Goal: Feedback & Contribution: Contribute content

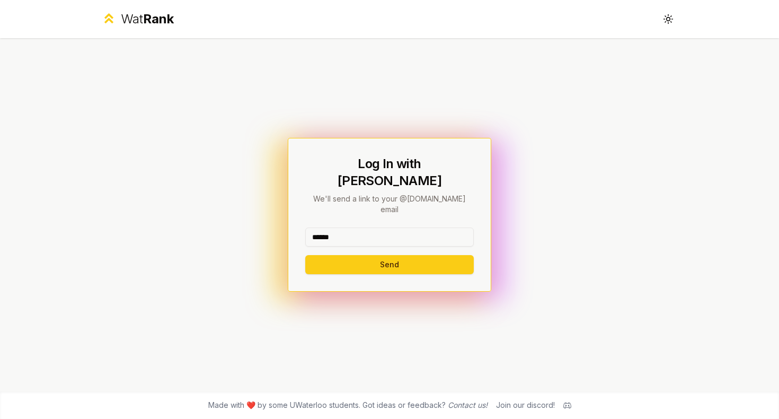
type input "******"
click at [389, 255] on button "Send" at bounding box center [389, 264] width 168 height 19
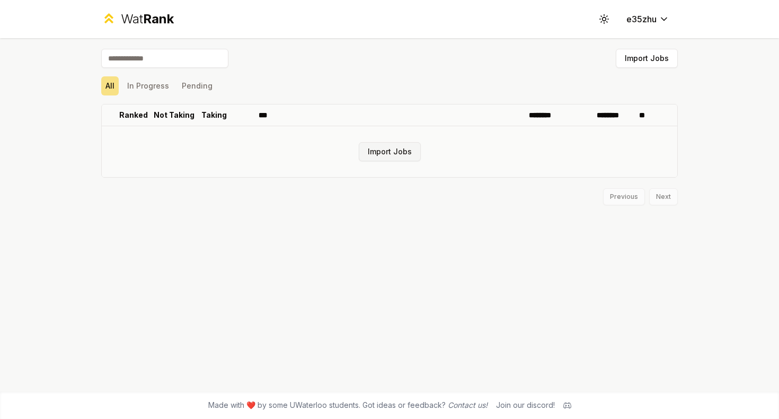
click at [400, 153] on button "Import Jobs" at bounding box center [390, 151] width 62 height 19
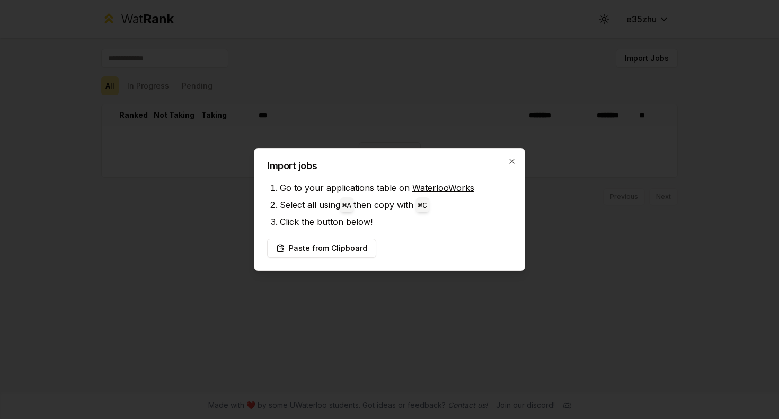
click at [420, 187] on link "WaterlooWorks" at bounding box center [443, 187] width 62 height 11
click at [301, 244] on button "Paste from Clipboard" at bounding box center [321, 247] width 109 height 19
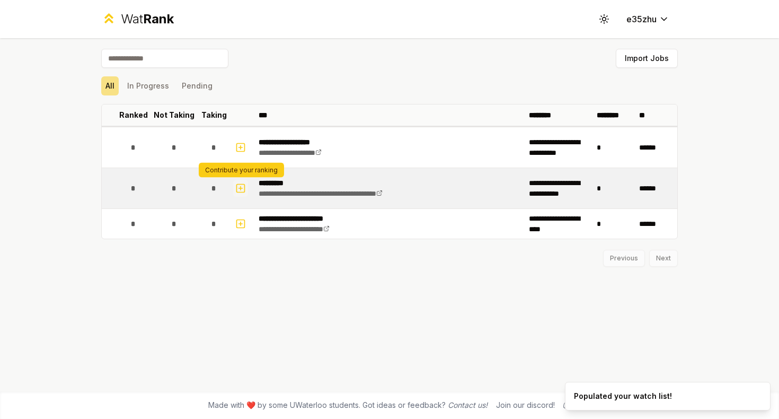
click at [241, 189] on icon "button" at bounding box center [241, 188] width 0 height 4
select select
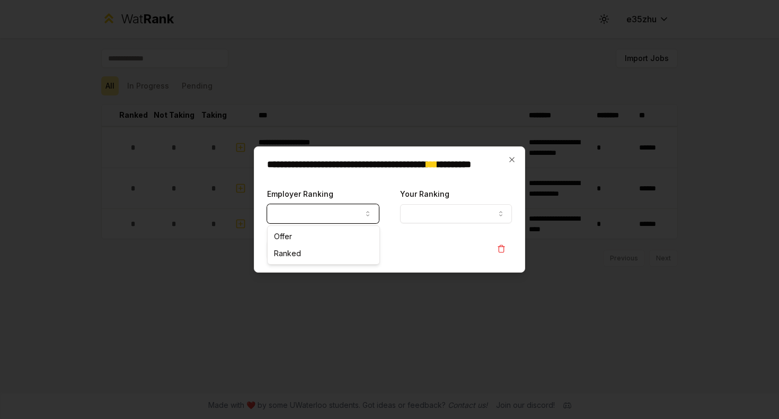
click at [324, 214] on button "Employer Ranking" at bounding box center [323, 213] width 112 height 19
click at [349, 141] on div at bounding box center [389, 209] width 779 height 419
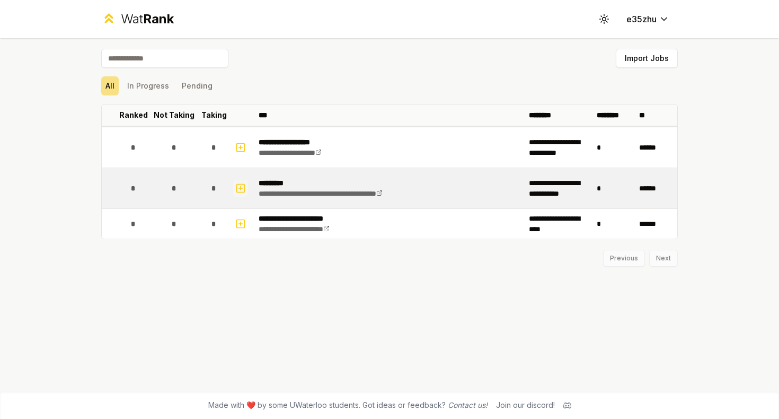
click at [238, 187] on icon "button" at bounding box center [240, 188] width 11 height 13
select select
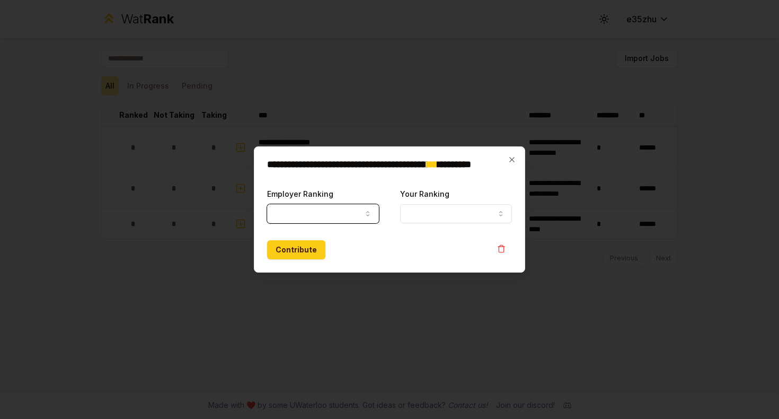
click at [304, 217] on button "Employer Ranking" at bounding box center [323, 213] width 112 height 19
select select "******"
click at [417, 219] on button "Your Ranking" at bounding box center [456, 213] width 112 height 19
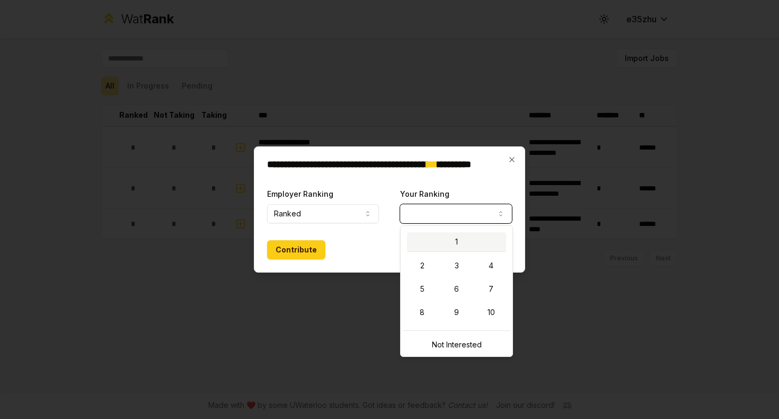
select select "*"
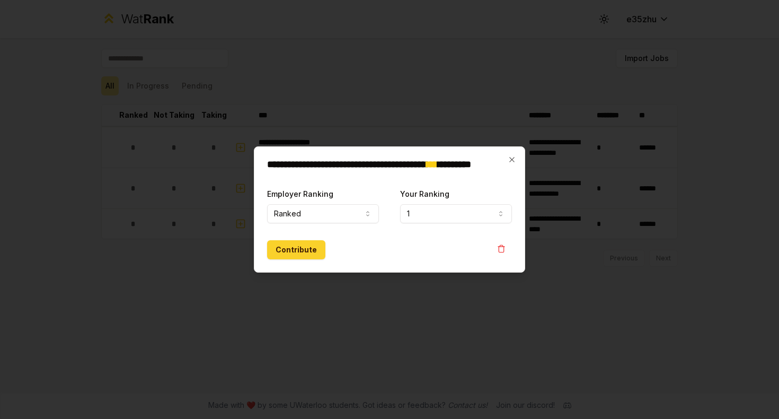
click at [289, 249] on button "Contribute" at bounding box center [296, 249] width 58 height 19
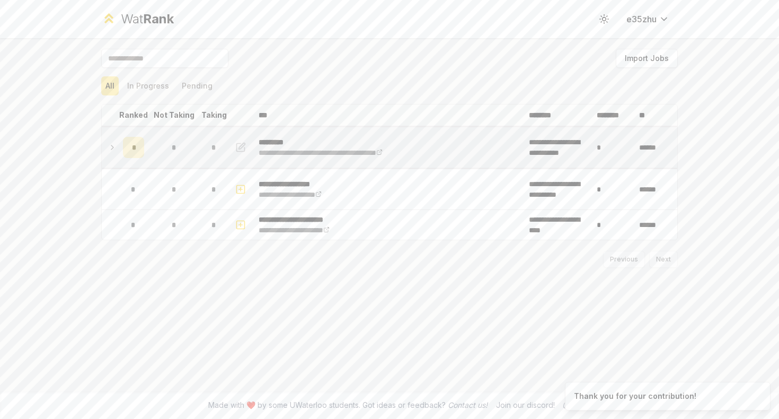
click at [112, 149] on icon at bounding box center [112, 147] width 8 height 13
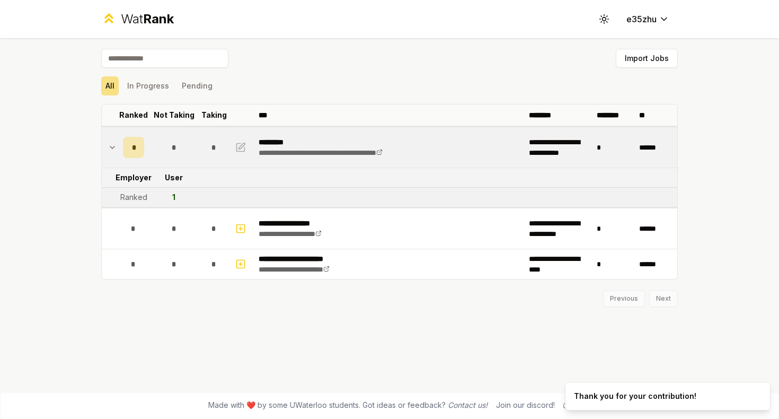
click at [262, 141] on p "*********" at bounding box center [340, 142] width 162 height 11
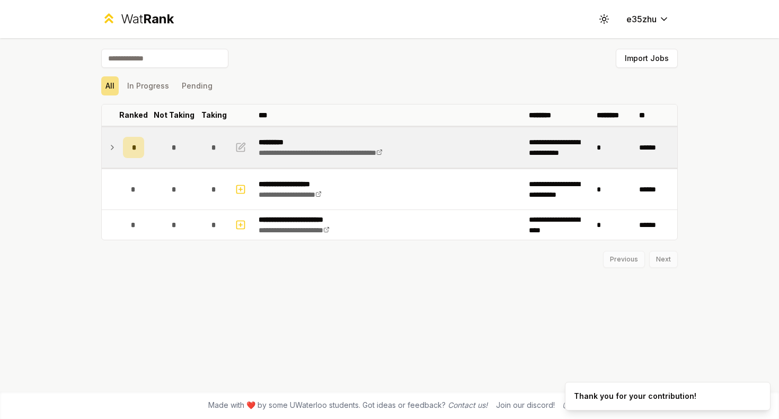
click at [295, 143] on p "*********" at bounding box center [340, 142] width 162 height 11
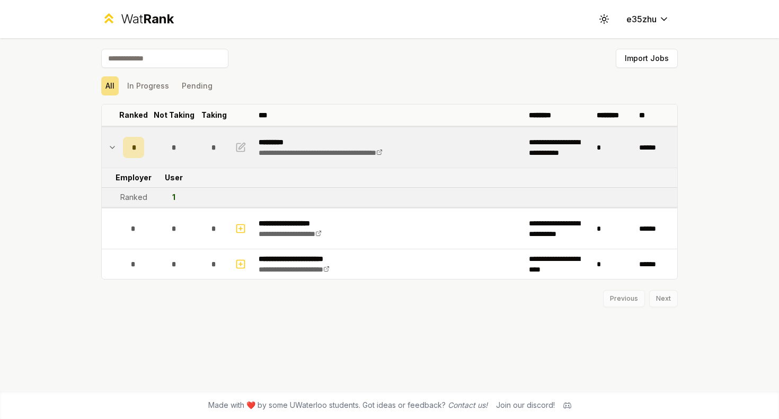
click at [130, 52] on input at bounding box center [164, 58] width 127 height 19
click at [137, 18] on div "Wat Rank" at bounding box center [147, 19] width 53 height 17
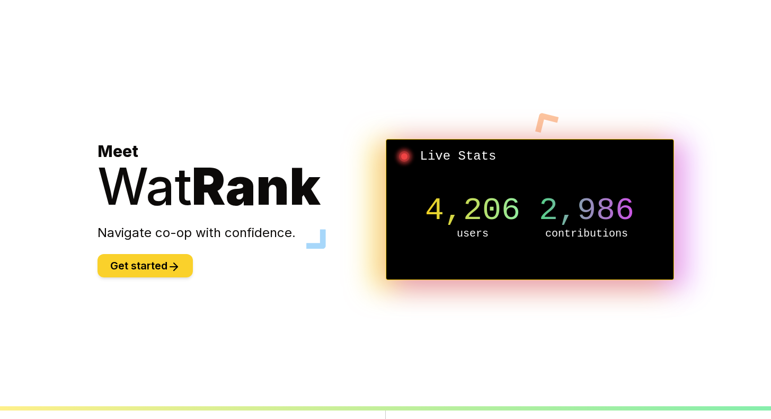
click at [173, 262] on icon at bounding box center [173, 266] width 13 height 13
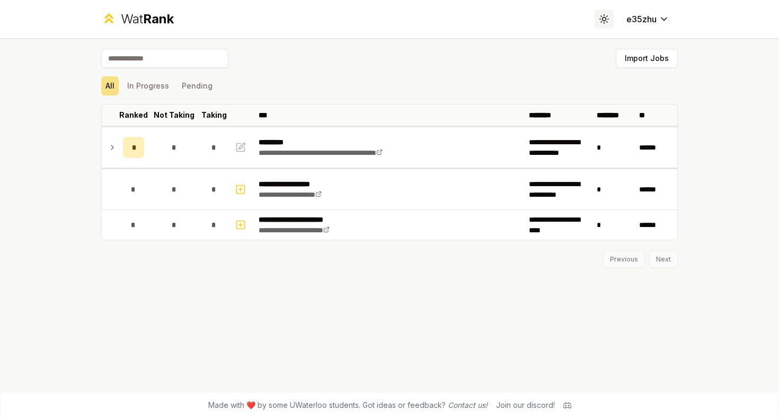
click at [603, 16] on icon at bounding box center [604, 19] width 10 height 10
